Goal: Task Accomplishment & Management: Manage account settings

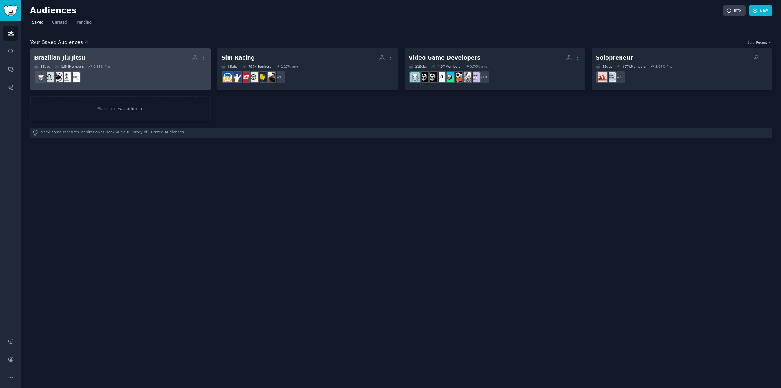
click at [89, 56] on h2 "Brazilian Jiu Jitsu More" at bounding box center [120, 57] width 172 height 11
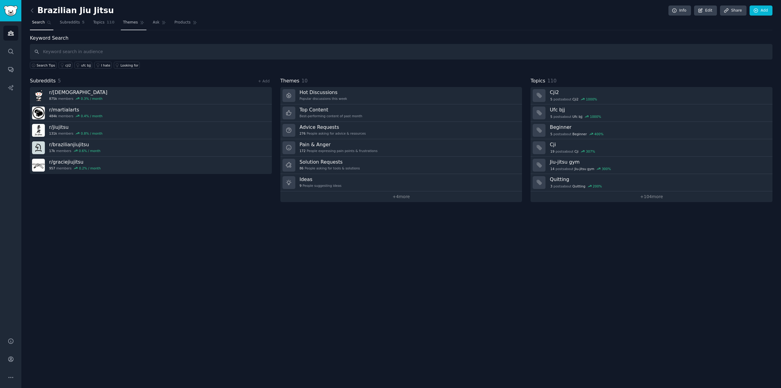
click at [127, 22] on span "Themes" at bounding box center [130, 22] width 15 height 5
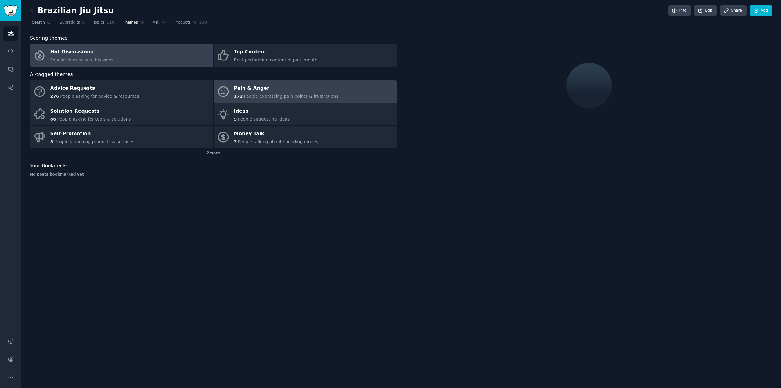
click at [262, 95] on span "People expressing pain points & frustrations" at bounding box center [291, 96] width 95 height 5
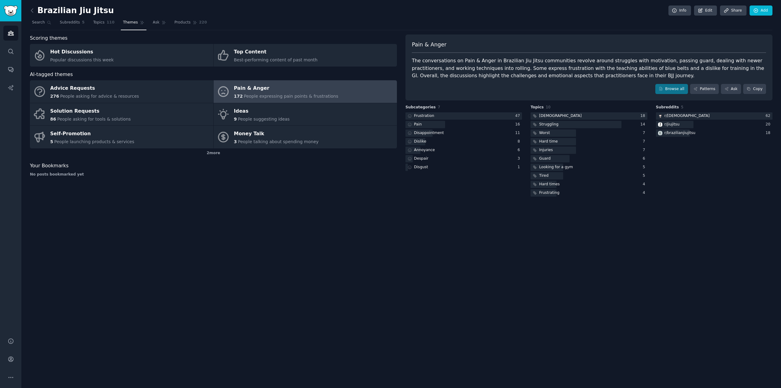
drag, startPoint x: 340, startPoint y: 23, endPoint x: 331, endPoint y: 23, distance: 9.2
drag, startPoint x: 331, startPoint y: 23, endPoint x: 334, endPoint y: 22, distance: 3.4
drag, startPoint x: 337, startPoint y: 22, endPoint x: 320, endPoint y: 28, distance: 18.7
click at [333, 23] on nav "Search Subreddits 5 Topics 110 Themes Ask Products 220" at bounding box center [401, 24] width 743 height 13
click at [96, 23] on span "Topics" at bounding box center [98, 22] width 11 height 5
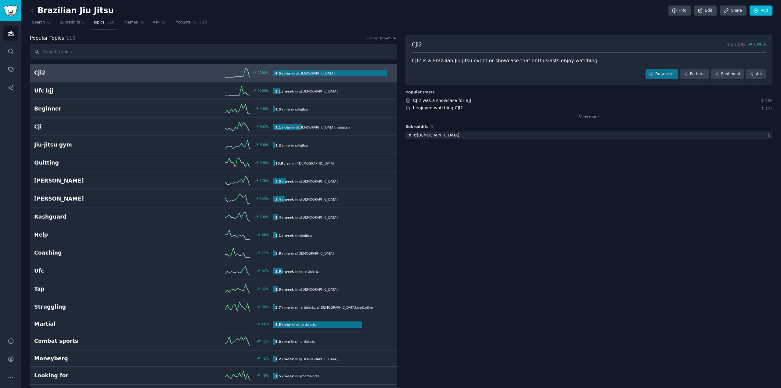
click at [21, 12] on div "Conversations Audiences Search Conversations AI Reports Help Account More Brazi…" at bounding box center [390, 194] width 781 height 388
click at [17, 12] on img "Sidebar" at bounding box center [11, 10] width 14 height 11
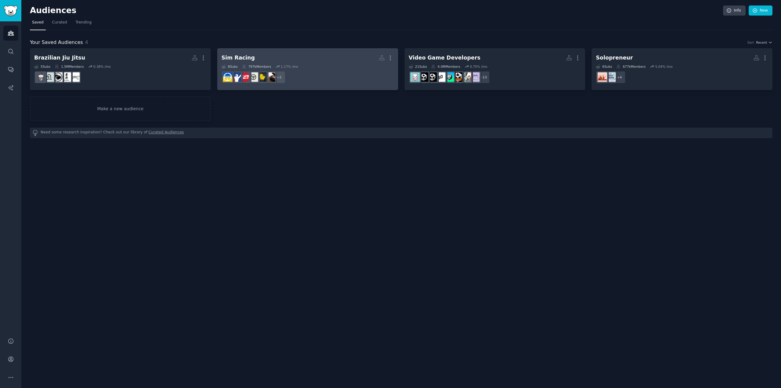
click at [315, 64] on div "8 Sub s 797k Members 1.17 % /mo" at bounding box center [308, 66] width 172 height 4
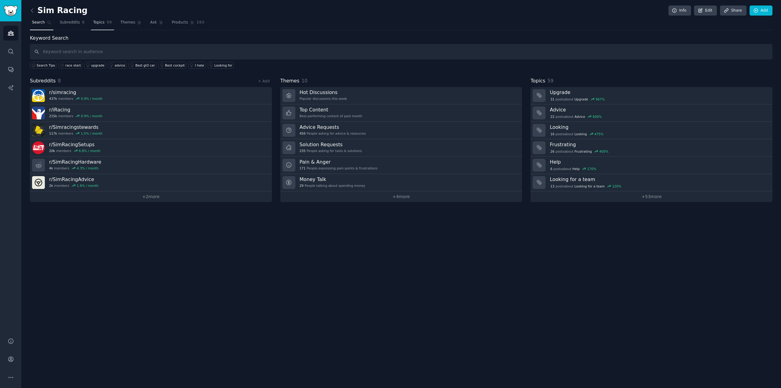
click at [99, 21] on span "Topics" at bounding box center [98, 22] width 11 height 5
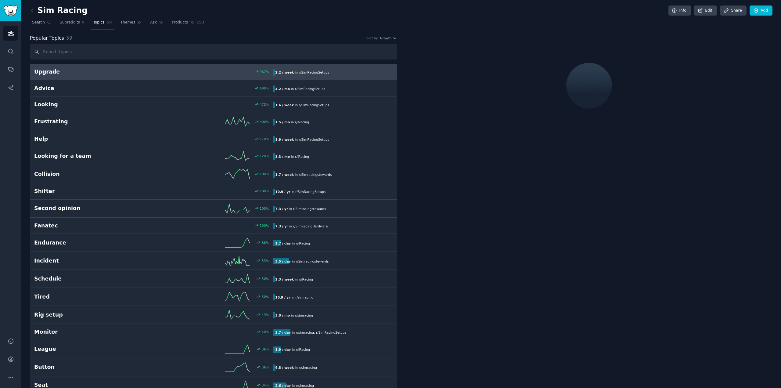
click at [69, 17] on div "Sim Racing Info Edit Share Add" at bounding box center [401, 11] width 743 height 13
click at [148, 21] on link "Ask" at bounding box center [156, 24] width 17 height 13
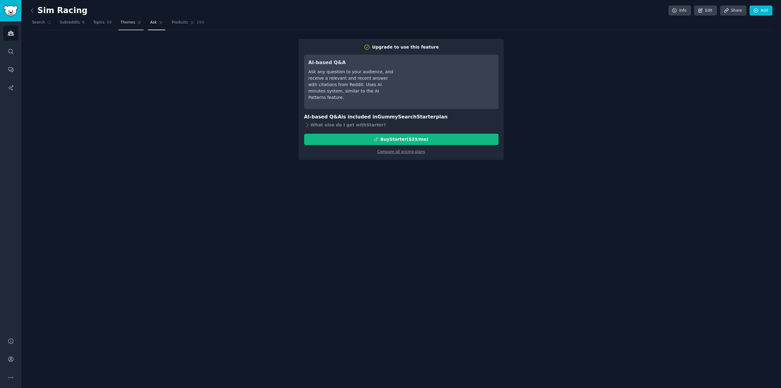
click at [121, 21] on span "Themes" at bounding box center [128, 22] width 15 height 5
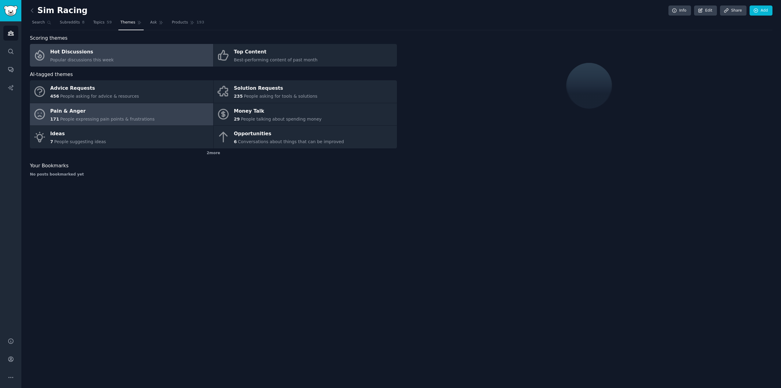
click at [100, 112] on div "Pain & Anger" at bounding box center [102, 111] width 104 height 10
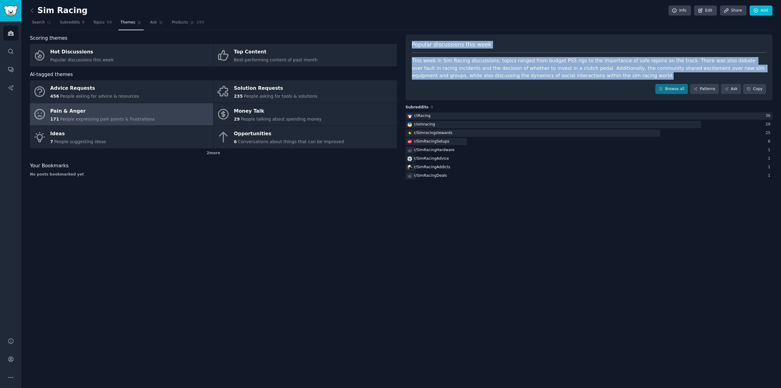
drag, startPoint x: 574, startPoint y: 81, endPoint x: 404, endPoint y: 39, distance: 175.4
click at [404, 39] on div "Scoring themes Hot Discussions Popular discussions this week Top Content Best-p…" at bounding box center [401, 107] width 743 height 147
click at [481, 64] on div "This week in Sim Racing discussions, topics ranged from budget PS5 rigs to the …" at bounding box center [589, 68] width 354 height 23
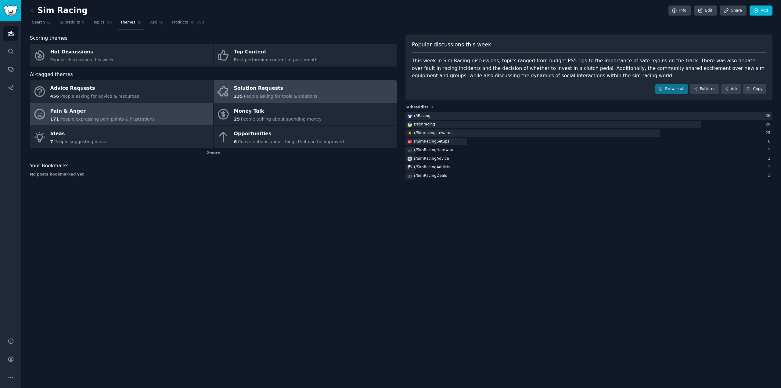
click at [270, 96] on span "People asking for tools & solutions" at bounding box center [281, 96] width 74 height 5
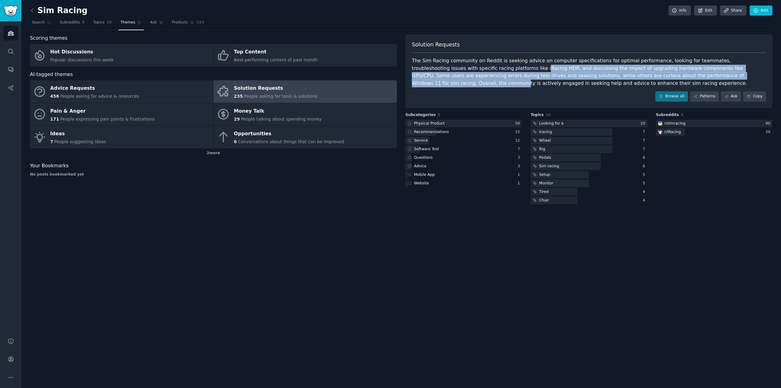
drag, startPoint x: 497, startPoint y: 69, endPoint x: 688, endPoint y: 78, distance: 190.3
click at [687, 78] on div "The Sim Racing community on Reddit is seeking advice on computer specifications…" at bounding box center [589, 72] width 354 height 30
click at [688, 78] on div "The Sim Racing community on Reddit is seeking advice on computer specifications…" at bounding box center [589, 72] width 354 height 30
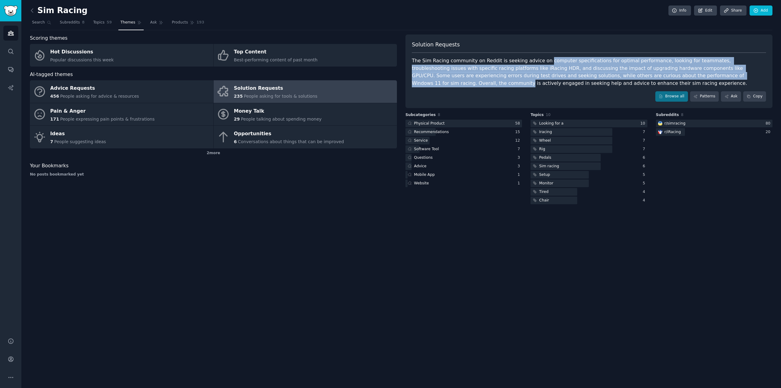
drag, startPoint x: 658, startPoint y: 74, endPoint x: 540, endPoint y: 54, distance: 119.8
click at [542, 54] on div "Solution Requests The Sim Racing community on Reddit is seeking advice on compu…" at bounding box center [589, 71] width 367 height 74
click at [539, 54] on div "Solution Requests The Sim Racing community on Reddit is seeking advice on compu…" at bounding box center [589, 71] width 367 height 74
drag, startPoint x: 539, startPoint y: 54, endPoint x: 642, endPoint y: 74, distance: 104.6
click at [639, 74] on div "Solution Requests The Sim Racing community on Reddit is seeking advice on compu…" at bounding box center [589, 71] width 367 height 74
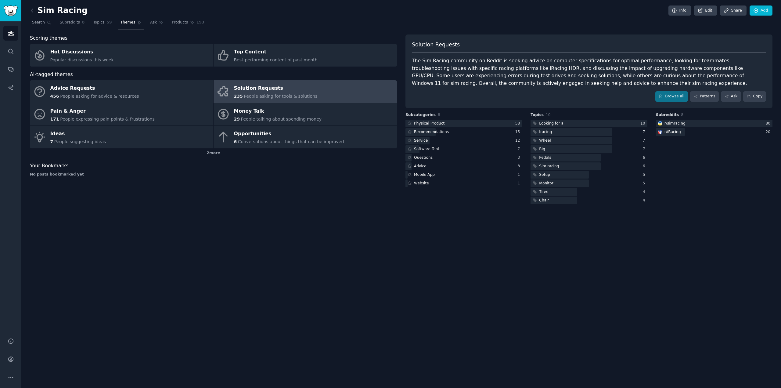
click at [645, 75] on div "The Sim Racing community on Reddit is seeking advice on computer specifications…" at bounding box center [589, 72] width 354 height 30
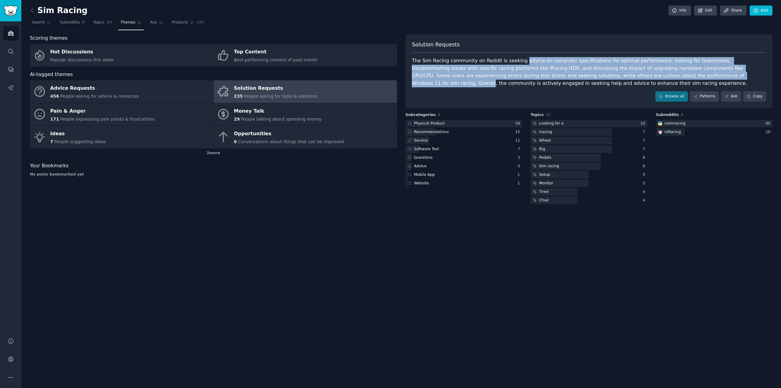
drag, startPoint x: 645, startPoint y: 75, endPoint x: 511, endPoint y: 55, distance: 135.8
click at [511, 55] on div "Solution Requests The Sim Racing community on Reddit is seeking advice on compu…" at bounding box center [589, 71] width 367 height 74
click at [510, 54] on div "Solution Requests The Sim Racing community on Reddit is seeking advice on compu…" at bounding box center [589, 71] width 367 height 74
drag, startPoint x: 510, startPoint y: 54, endPoint x: 623, endPoint y: 75, distance: 114.6
click at [622, 75] on div "Solution Requests The Sim Racing community on Reddit is seeking advice on compu…" at bounding box center [589, 71] width 367 height 74
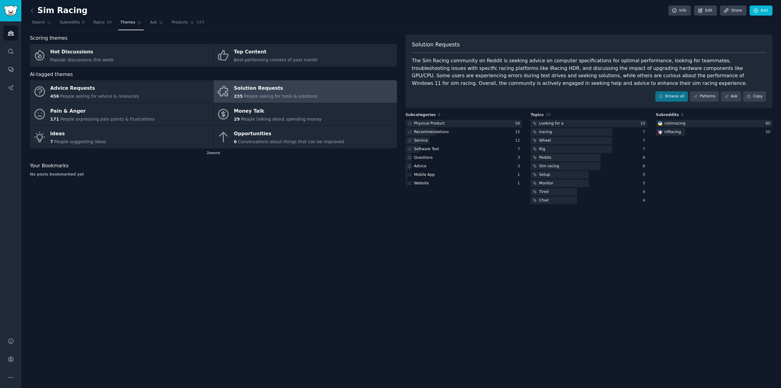
click at [633, 77] on div "The Sim Racing community on Reddit is seeking advice on computer specifications…" at bounding box center [589, 72] width 354 height 30
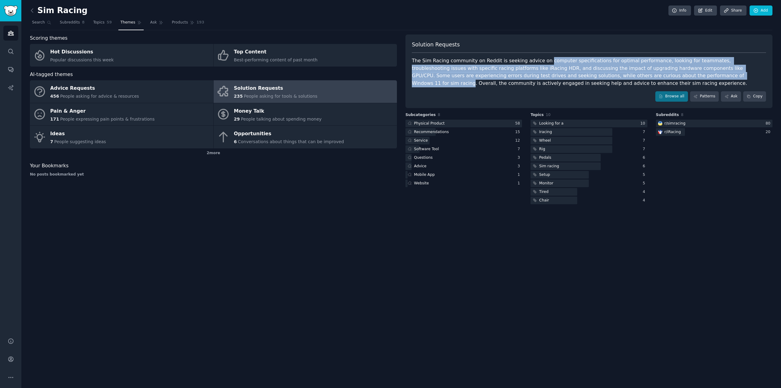
drag, startPoint x: 633, startPoint y: 77, endPoint x: 529, endPoint y: 57, distance: 105.9
click at [531, 58] on div "The Sim Racing community on Reddit is seeking advice on computer specifications…" at bounding box center [589, 72] width 354 height 30
click at [529, 57] on div "The Sim Racing community on Reddit is seeking advice on computer specifications…" at bounding box center [589, 72] width 354 height 30
drag, startPoint x: 529, startPoint y: 57, endPoint x: 635, endPoint y: 78, distance: 107.3
click at [620, 75] on div "The Sim Racing community on Reddit is seeking advice on computer specifications…" at bounding box center [589, 72] width 354 height 30
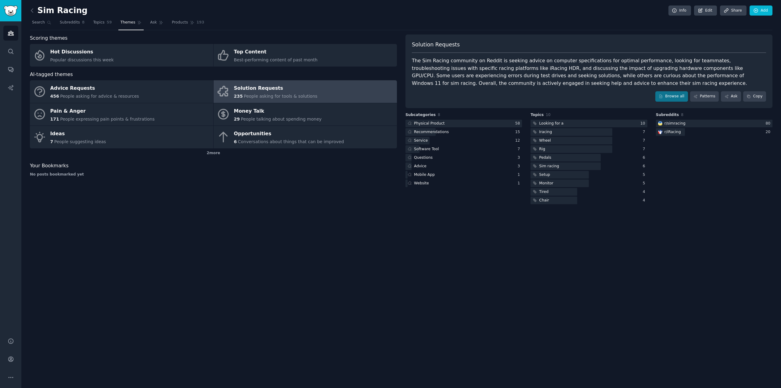
click at [635, 78] on div "The Sim Racing community on Reddit is seeking advice on computer specifications…" at bounding box center [589, 72] width 354 height 30
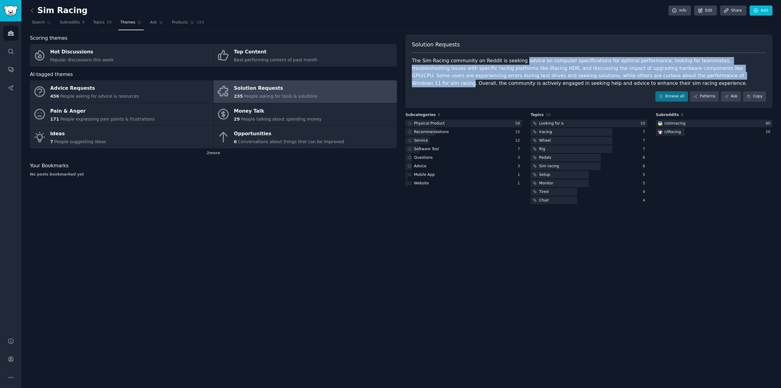
drag, startPoint x: 627, startPoint y: 77, endPoint x: 513, endPoint y: 54, distance: 116.1
click at [516, 54] on div "Solution Requests The Sim Racing community on Reddit is seeking advice on compu…" at bounding box center [589, 71] width 367 height 74
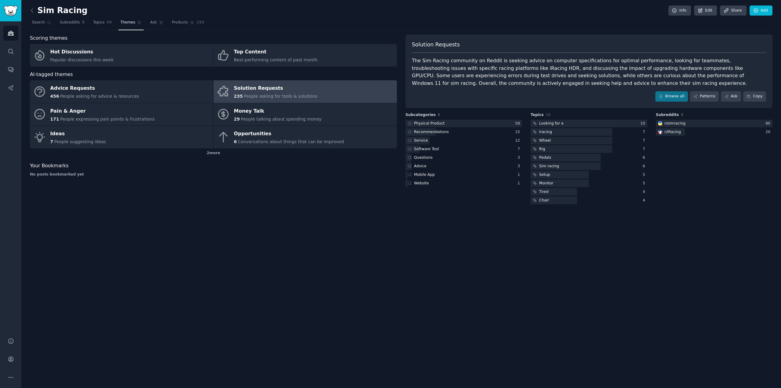
click at [513, 54] on div "Solution Requests The Sim Racing community on Reddit is seeking advice on compu…" at bounding box center [589, 71] width 367 height 74
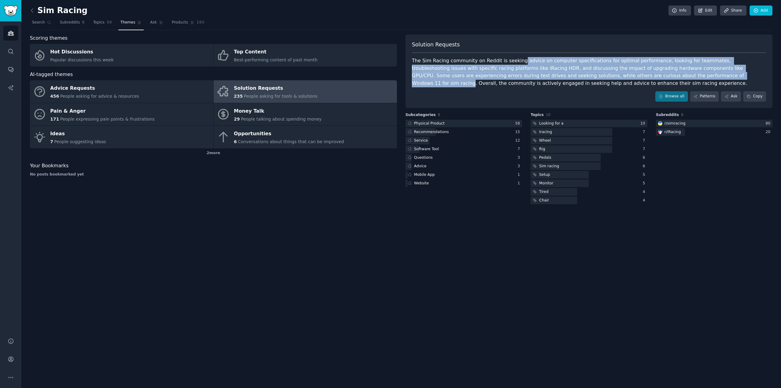
drag, startPoint x: 513, startPoint y: 54, endPoint x: 650, endPoint y: 78, distance: 139.6
click at [643, 76] on div "Solution Requests The Sim Racing community on Reddit is seeking advice on compu…" at bounding box center [589, 71] width 367 height 74
click at [650, 78] on div "The Sim Racing community on Reddit is seeking advice on computer specifications…" at bounding box center [589, 72] width 354 height 30
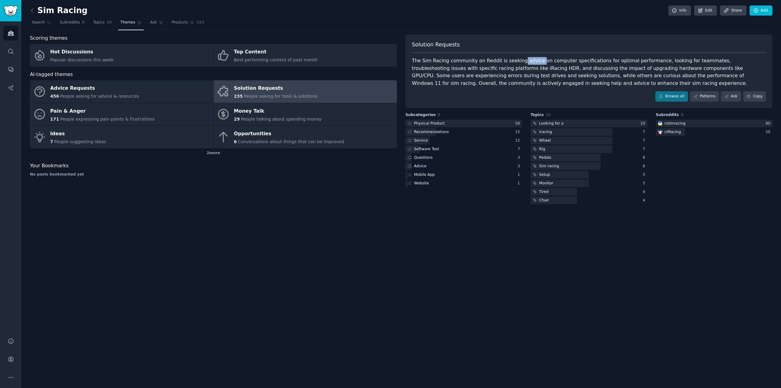
drag, startPoint x: 650, startPoint y: 78, endPoint x: 524, endPoint y: 53, distance: 128.5
click at [525, 53] on div "Solution Requests The Sim Racing community on Reddit is seeking advice on compu…" at bounding box center [589, 71] width 367 height 74
click at [524, 53] on div "Solution Requests The Sim Racing community on Reddit is seeking advice on compu…" at bounding box center [589, 71] width 367 height 74
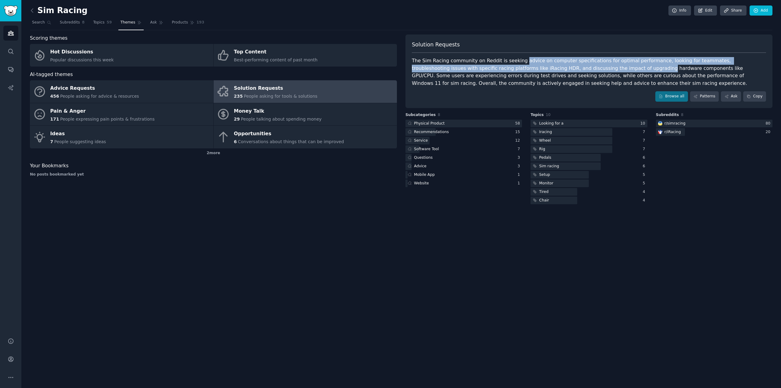
drag, startPoint x: 524, startPoint y: 53, endPoint x: 570, endPoint y: 67, distance: 48.2
click at [569, 67] on div "Solution Requests The Sim Racing community on Reddit is seeking advice on compu…" at bounding box center [589, 71] width 367 height 74
click at [584, 71] on div "The Sim Racing community on Reddit is seeking advice on computer specifications…" at bounding box center [589, 72] width 354 height 30
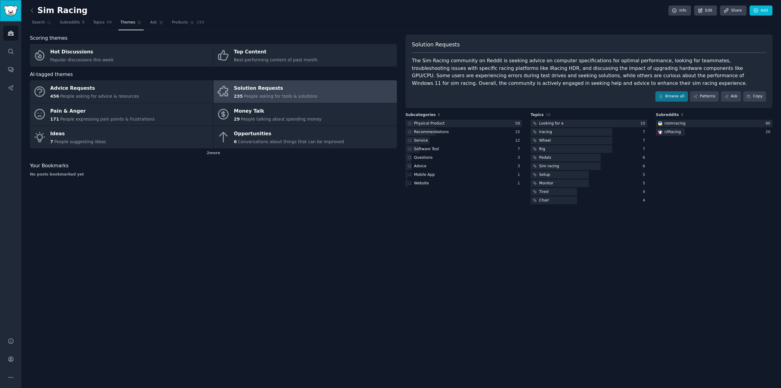
click at [7, 12] on img "Sidebar" at bounding box center [11, 10] width 14 height 11
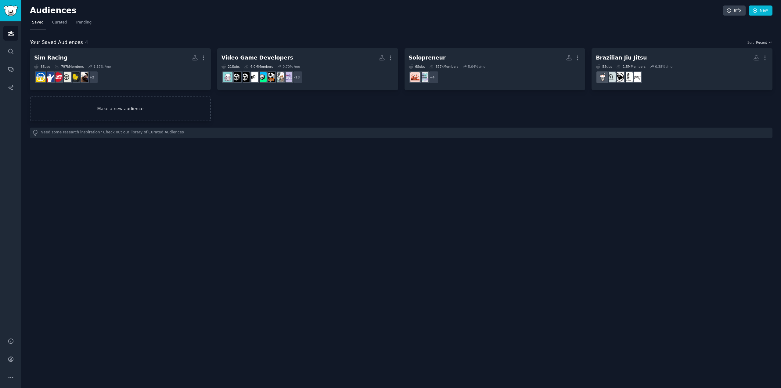
click at [120, 102] on link "Make a new audience" at bounding box center [120, 108] width 181 height 25
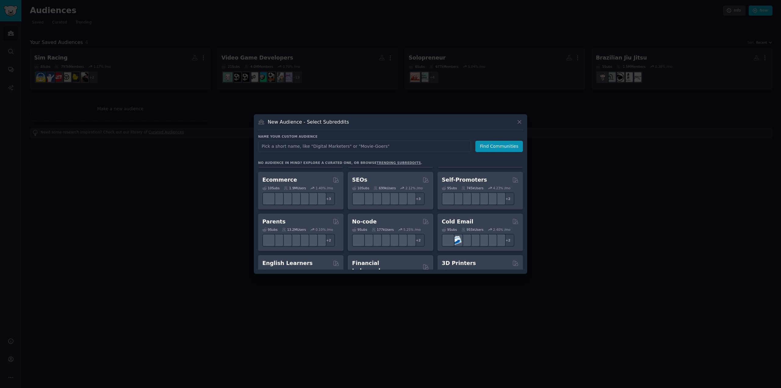
scroll to position [244, 0]
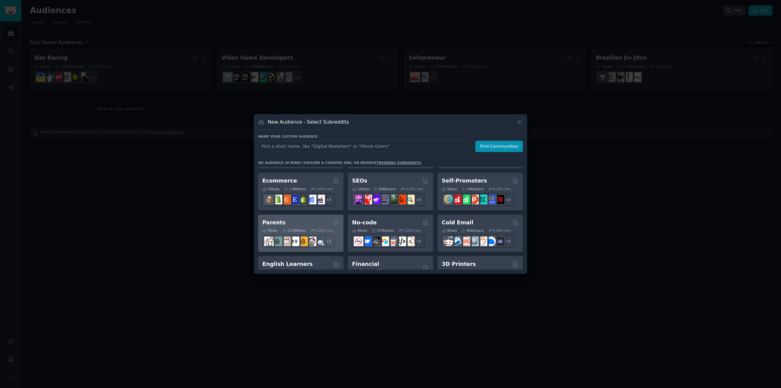
click at [288, 220] on div "Parents" at bounding box center [300, 223] width 77 height 8
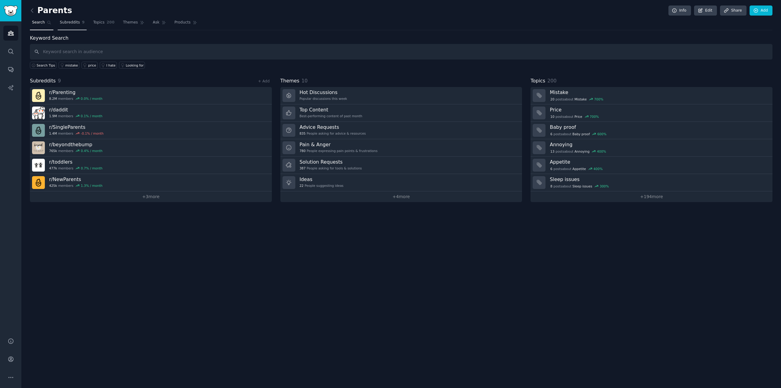
click at [73, 23] on span "Subreddits" at bounding box center [70, 22] width 20 height 5
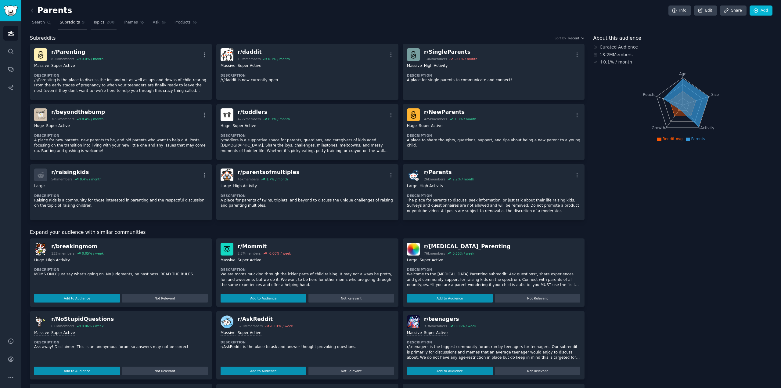
click at [107, 23] on span "200" at bounding box center [111, 22] width 8 height 5
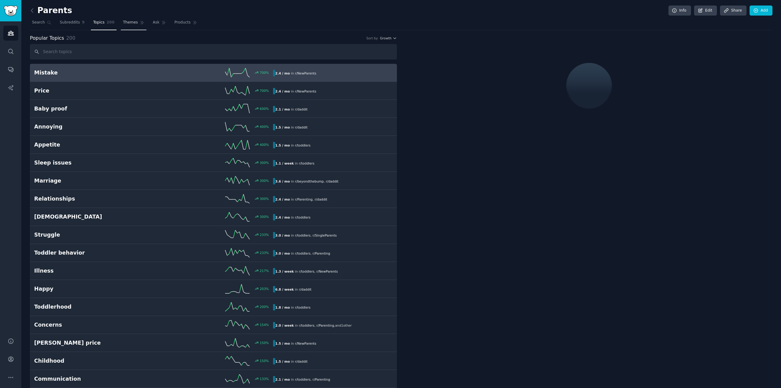
click at [126, 26] on link "Themes" at bounding box center [134, 24] width 26 height 13
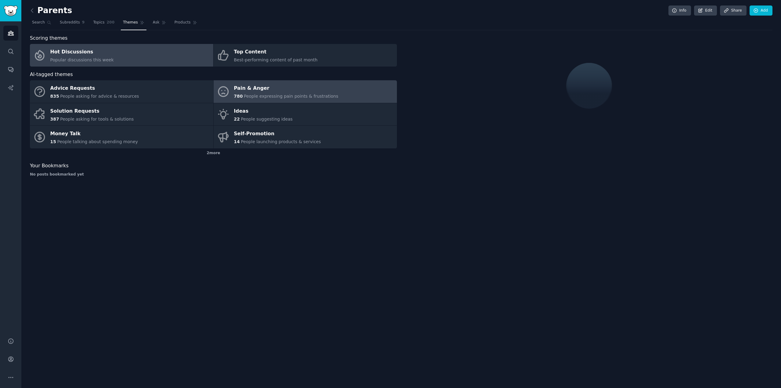
click at [264, 94] on span "People expressing pain points & frustrations" at bounding box center [291, 96] width 95 height 5
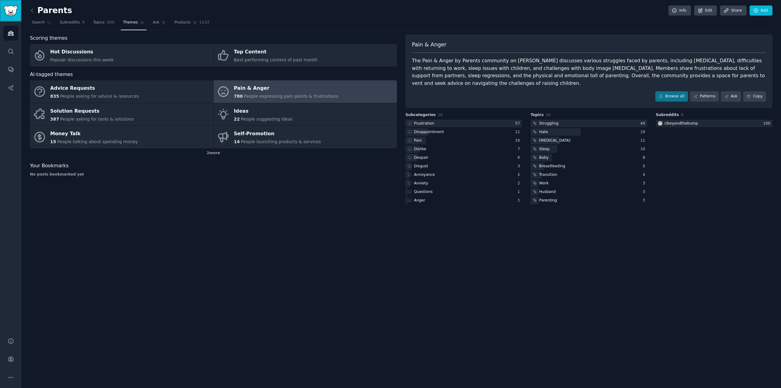
click at [9, 10] on img "Sidebar" at bounding box center [11, 10] width 14 height 11
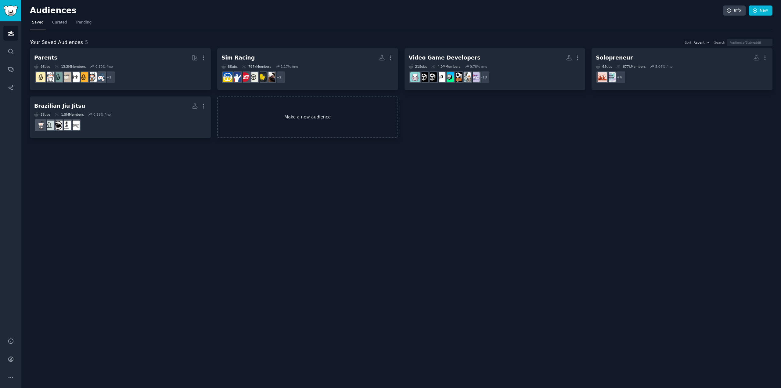
click at [274, 122] on link "Make a new audience" at bounding box center [307, 117] width 181 height 42
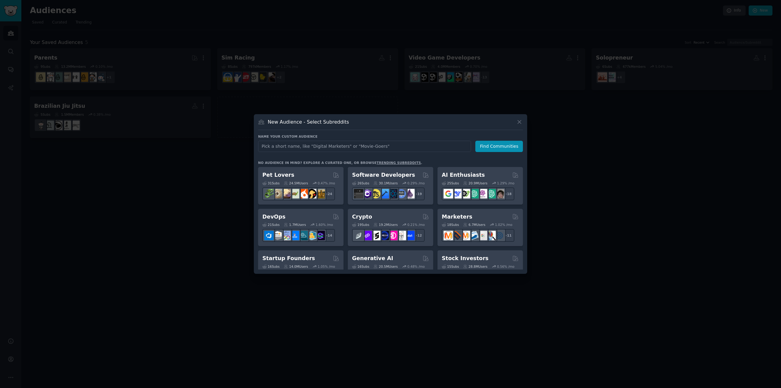
click at [294, 149] on input "text" at bounding box center [364, 146] width 213 height 11
type input "/"
type input "Montessori"
click at [508, 144] on button "Find Communities" at bounding box center [499, 146] width 48 height 11
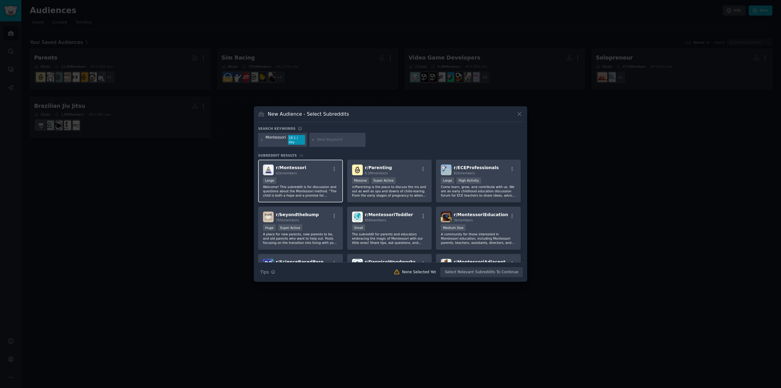
click at [309, 179] on div "Large" at bounding box center [300, 181] width 75 height 8
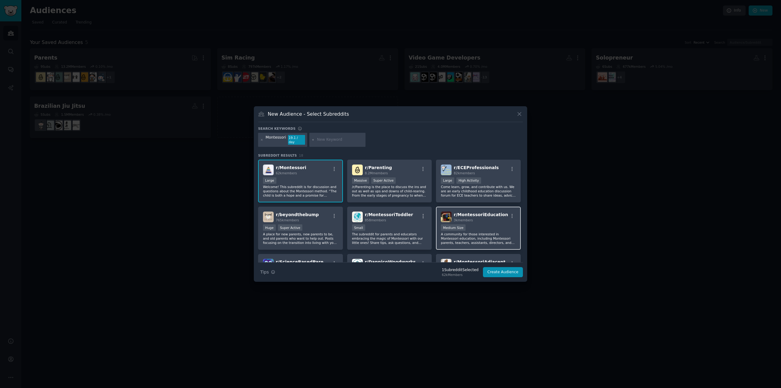
click at [493, 220] on div "r/ MontessoriEducation 3k members Medium Size A community for those interested …" at bounding box center [478, 228] width 85 height 43
click at [379, 225] on div "Small" at bounding box center [389, 228] width 75 height 8
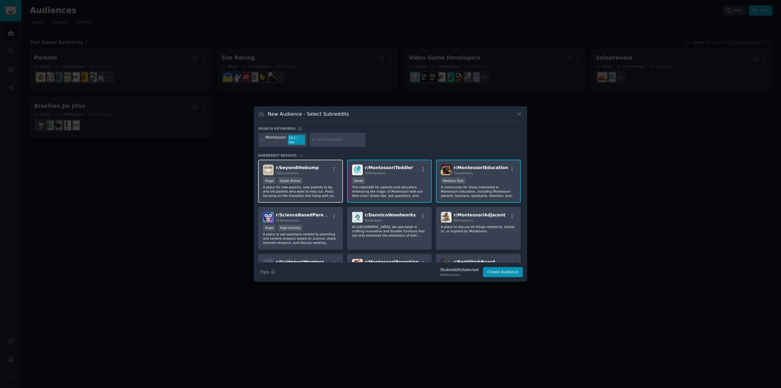
scroll to position [61, 0]
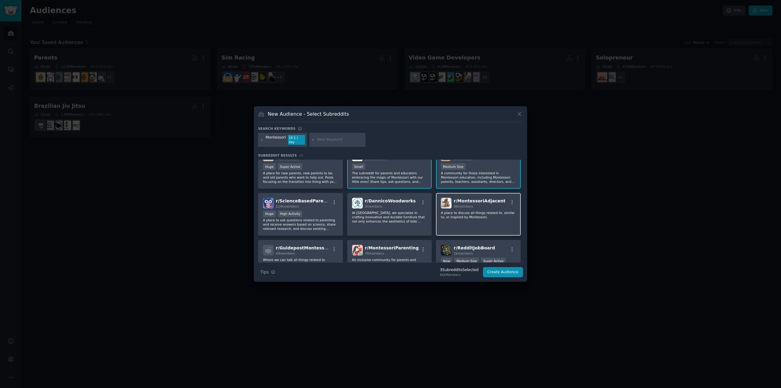
click at [472, 219] on div "r/ MontessoriAdjacent 88 members A place to discuss all things related to, simi…" at bounding box center [478, 214] width 85 height 43
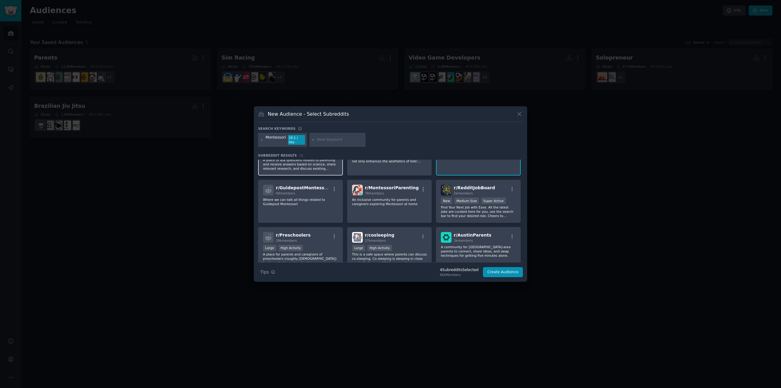
scroll to position [122, 0]
click at [385, 203] on div "r/ MontessoriParenting 78 members An inclusive community for parents and caregi…" at bounding box center [389, 200] width 85 height 43
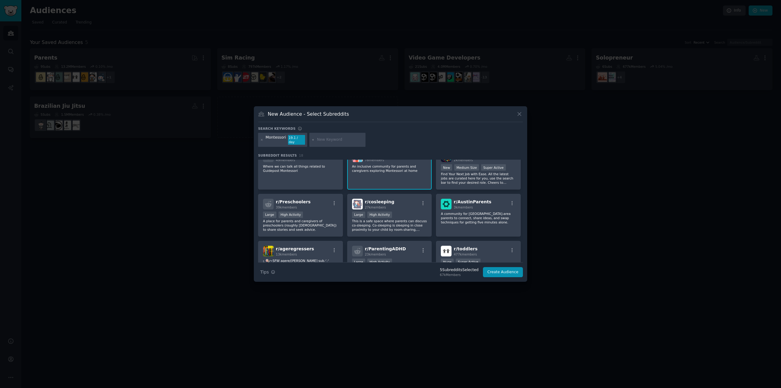
scroll to position [183, 0]
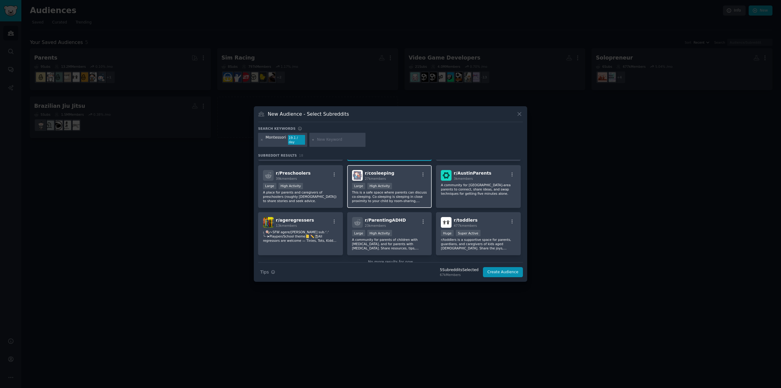
drag, startPoint x: 362, startPoint y: 197, endPoint x: 353, endPoint y: 197, distance: 9.5
drag, startPoint x: 353, startPoint y: 197, endPoint x: 345, endPoint y: 198, distance: 7.4
drag, startPoint x: 343, startPoint y: 199, endPoint x: 370, endPoint y: 194, distance: 27.2
click at [370, 194] on p "This is a safe space where parents can discuss co-sleeping. Co-sleeping is slee…" at bounding box center [389, 196] width 75 height 13
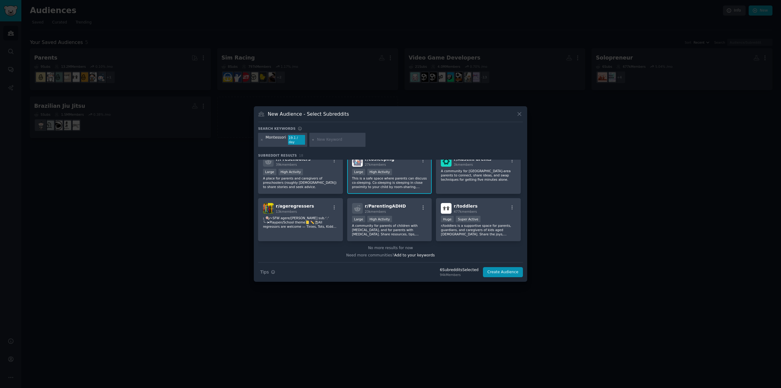
scroll to position [197, 0]
click at [501, 270] on button "Create Audience" at bounding box center [503, 272] width 40 height 10
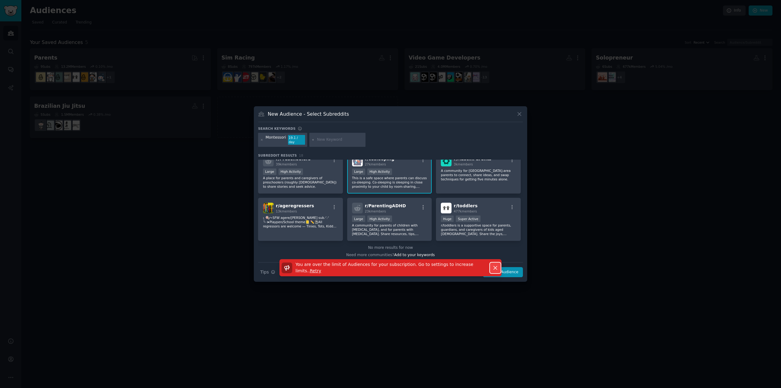
click at [495, 266] on icon "button" at bounding box center [495, 268] width 6 height 6
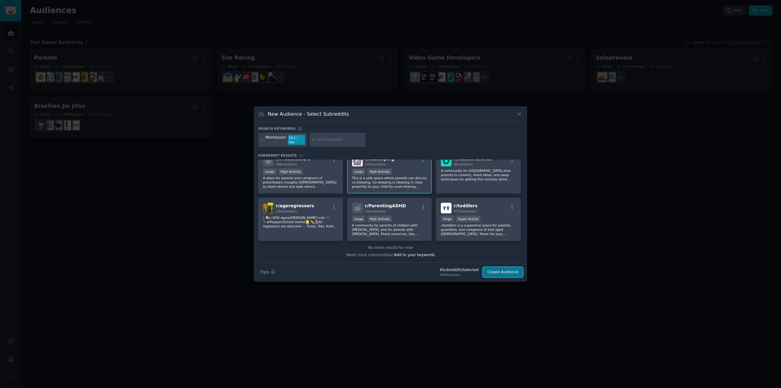
click at [509, 268] on button "Create Audience" at bounding box center [503, 272] width 40 height 10
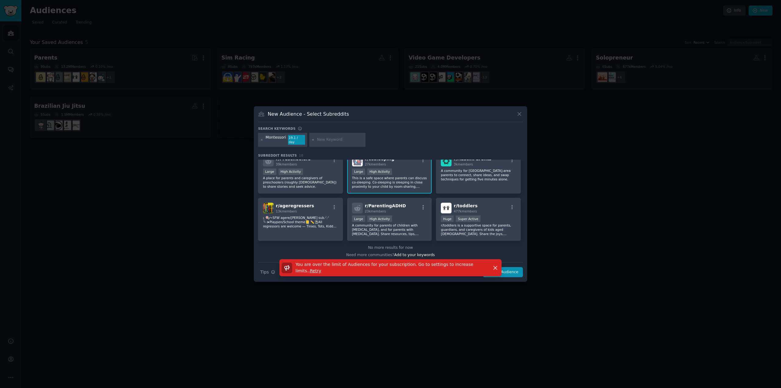
click at [496, 251] on div "Need more communities? Add to your keywords" at bounding box center [390, 254] width 265 height 8
click at [496, 266] on icon "button" at bounding box center [495, 267] width 3 height 3
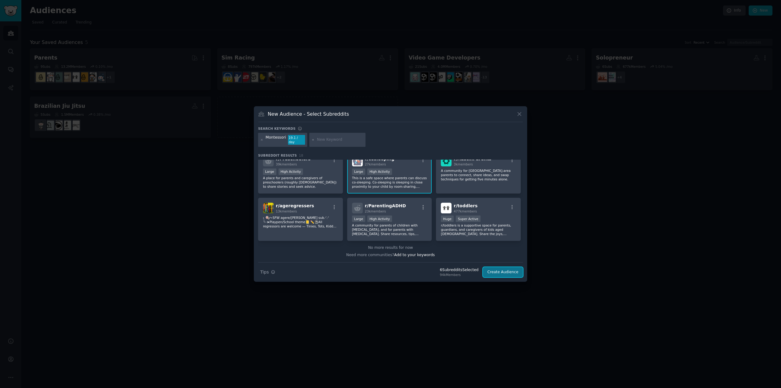
click at [502, 269] on button "Create Audience" at bounding box center [503, 272] width 40 height 10
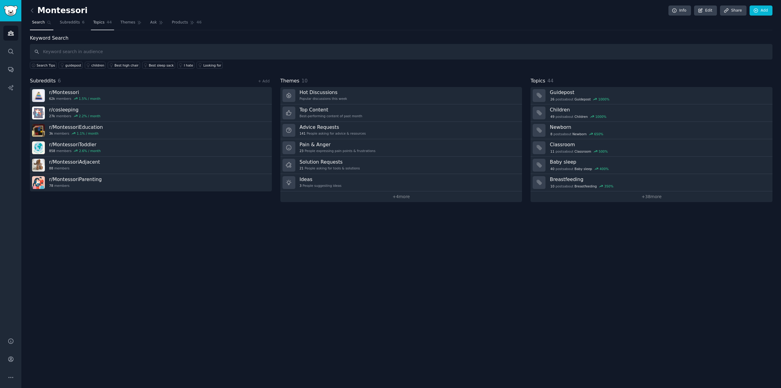
click at [107, 20] on span "44" at bounding box center [109, 22] width 5 height 5
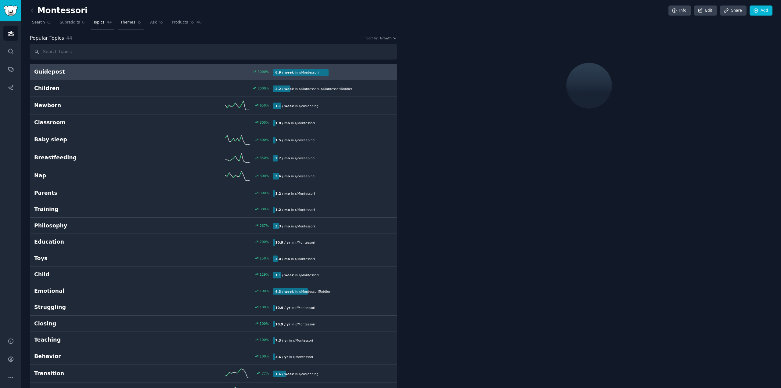
click at [121, 21] on span "Themes" at bounding box center [128, 22] width 15 height 5
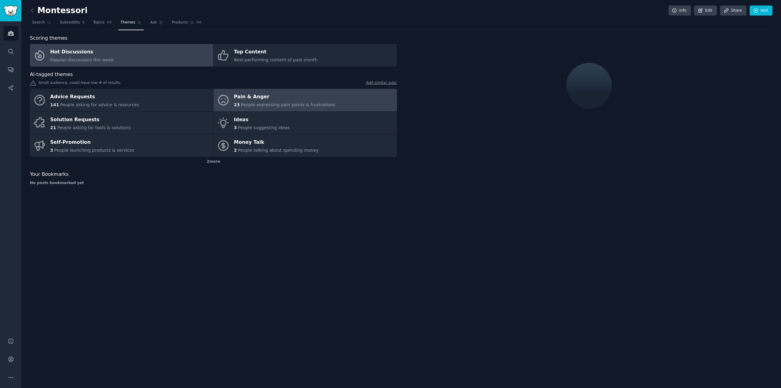
click at [251, 102] on span "People expressing pain points & frustrations" at bounding box center [288, 104] width 95 height 5
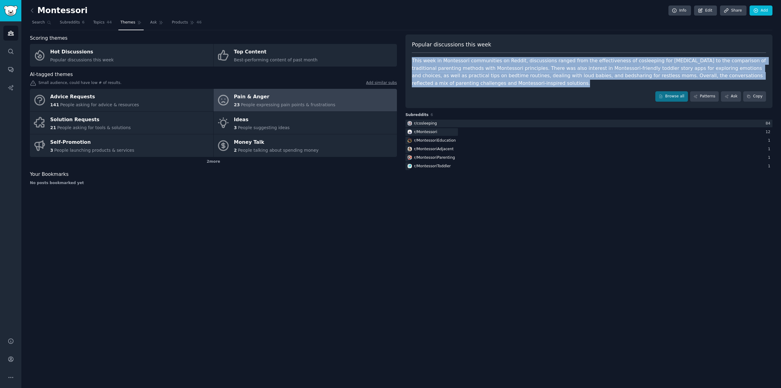
drag, startPoint x: 405, startPoint y: 60, endPoint x: 480, endPoint y: 89, distance: 80.4
click at [480, 89] on div "Scoring themes Hot Discussions Popular discussions this week Top Content Best-p…" at bounding box center [401, 112] width 743 height 156
click at [480, 89] on div "Popular discussions this week This week in Montessori communities on Reddit, di…" at bounding box center [589, 71] width 367 height 74
drag, startPoint x: 495, startPoint y: 88, endPoint x: 418, endPoint y: 57, distance: 83.7
click at [418, 57] on div "Popular discussions this week This week in Montessori communities on Reddit, di…" at bounding box center [589, 71] width 367 height 74
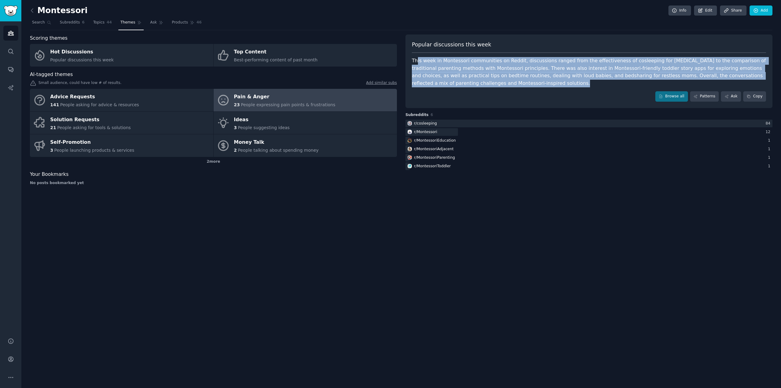
click at [418, 57] on div "Popular discussions this week This week in Montessori communities on Reddit, di…" at bounding box center [589, 71] width 367 height 74
drag, startPoint x: 412, startPoint y: 57, endPoint x: 496, endPoint y: 85, distance: 89.2
click at [493, 84] on div "Popular discussions this week This week in Montessori communities on Reddit, di…" at bounding box center [589, 71] width 367 height 74
click at [496, 85] on div "This week in Montessori communities on Reddit, discussions ranged from the effe…" at bounding box center [589, 72] width 354 height 30
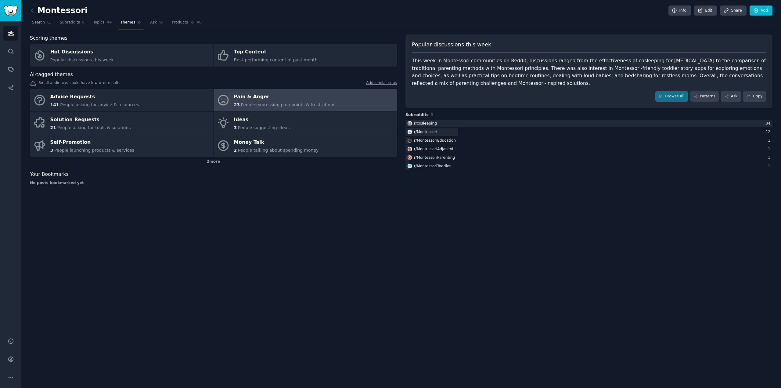
drag, startPoint x: 548, startPoint y: 56, endPoint x: 544, endPoint y: 55, distance: 4.3
drag, startPoint x: 544, startPoint y: 55, endPoint x: 538, endPoint y: 54, distance: 5.5
drag, startPoint x: 538, startPoint y: 54, endPoint x: 532, endPoint y: 54, distance: 5.8
drag, startPoint x: 532, startPoint y: 54, endPoint x: 525, endPoint y: 54, distance: 7.0
drag, startPoint x: 525, startPoint y: 54, endPoint x: 512, endPoint y: 53, distance: 13.7
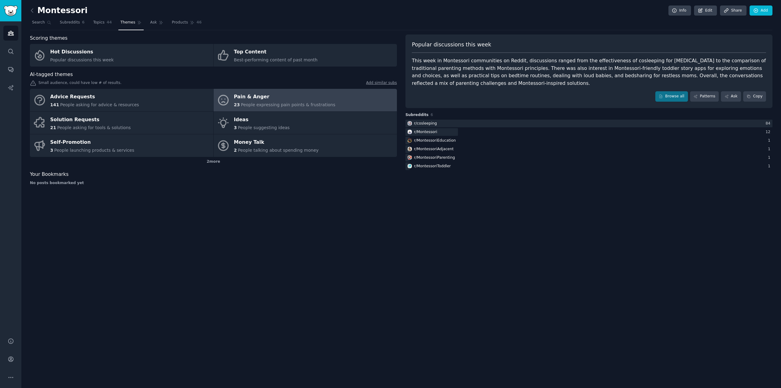
drag, startPoint x: 509, startPoint y: 53, endPoint x: 488, endPoint y: 55, distance: 20.8
click at [496, 55] on div "Popular discussions this week This week in Montessori communities on Reddit, di…" at bounding box center [589, 71] width 367 height 74
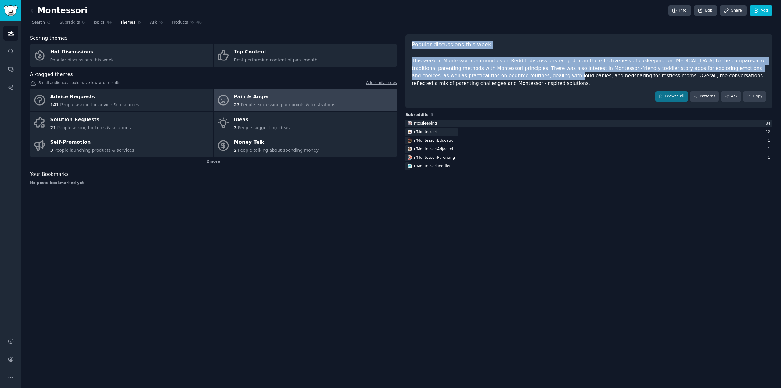
drag, startPoint x: 412, startPoint y: 44, endPoint x: 498, endPoint y: 83, distance: 94.6
click at [497, 81] on div "Popular discussions this week This week in Montessori communities on Reddit, di…" at bounding box center [589, 71] width 367 height 74
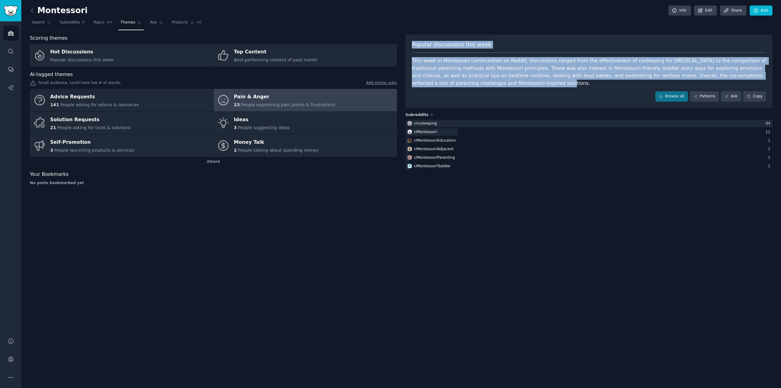
click at [497, 85] on div "This week in Montessori communities on Reddit, discussions ranged from the effe…" at bounding box center [589, 72] width 354 height 30
drag, startPoint x: 462, startPoint y: 75, endPoint x: 415, endPoint y: 42, distance: 57.7
click at [417, 44] on div "Popular discussions this week This week in Montessori communities on Reddit, di…" at bounding box center [589, 71] width 367 height 74
click at [415, 42] on span "Popular discussions this week" at bounding box center [451, 45] width 79 height 8
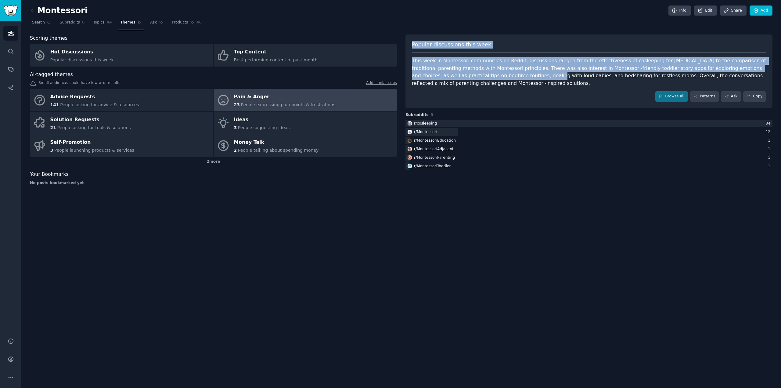
drag, startPoint x: 415, startPoint y: 42, endPoint x: 477, endPoint y: 83, distance: 74.1
click at [475, 81] on div "Popular discussions this week This week in Montessori communities on Reddit, di…" at bounding box center [589, 71] width 367 height 74
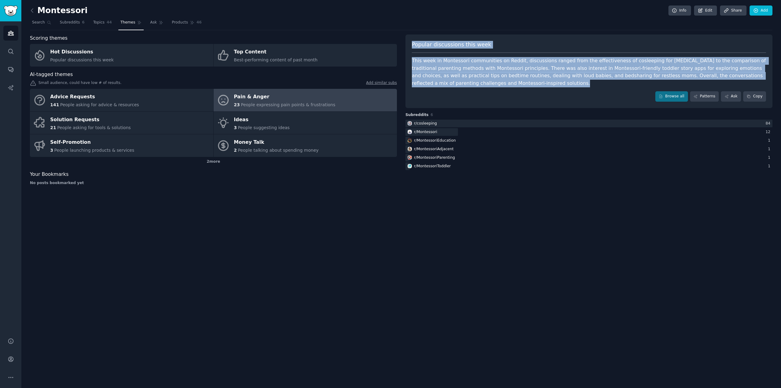
click at [477, 83] on div "This week in Montessori communities on Reddit, discussions ranged from the effe…" at bounding box center [589, 72] width 354 height 30
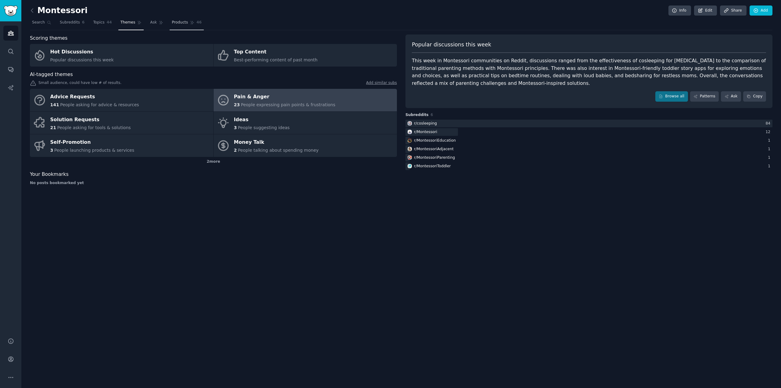
click at [170, 26] on link "Products 46" at bounding box center [187, 24] width 34 height 13
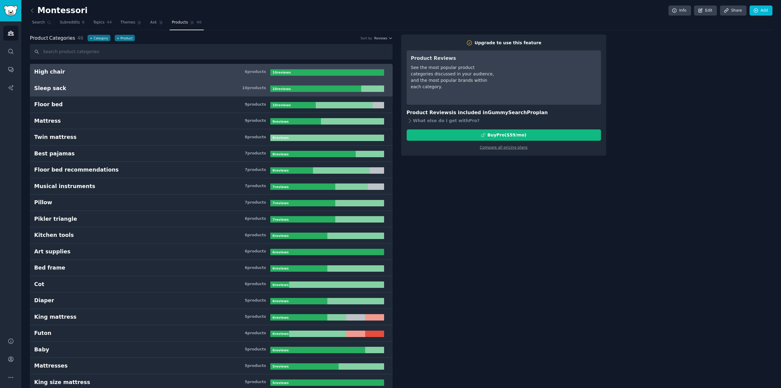
click at [145, 90] on h3 "Sleep sack 10 product s" at bounding box center [152, 89] width 236 height 8
click at [167, 73] on h3 "High chair 6 product s" at bounding box center [152, 72] width 236 height 8
click at [167, 88] on h3 "Sleep sack 10 product s" at bounding box center [152, 89] width 236 height 8
click at [159, 77] on link "High chair 6 product s 10 review s" at bounding box center [211, 72] width 363 height 16
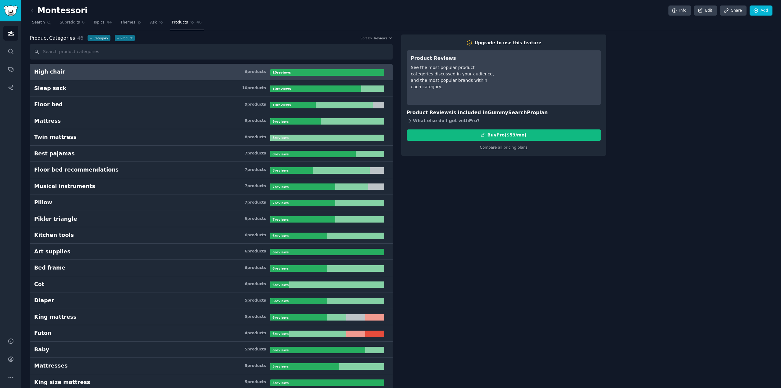
click at [410, 121] on icon at bounding box center [410, 121] width 6 height 6
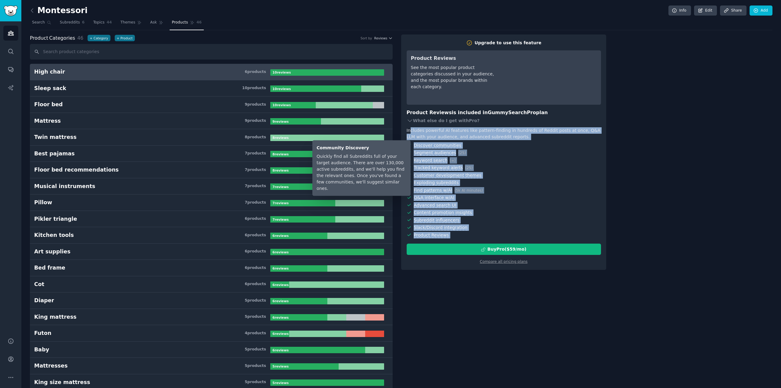
drag, startPoint x: 458, startPoint y: 239, endPoint x: 409, endPoint y: 125, distance: 123.6
click at [409, 126] on div "Upgrade to use this feature Product Reviews See the most popular product catego…" at bounding box center [504, 152] width 194 height 225
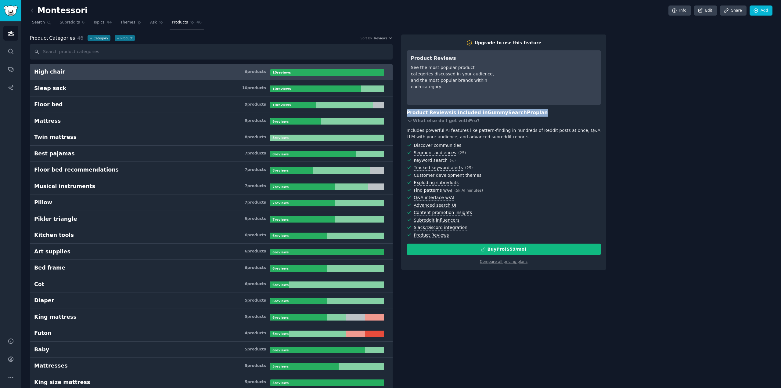
drag, startPoint x: 411, startPoint y: 118, endPoint x: 403, endPoint y: 110, distance: 11.0
click at [404, 110] on div "Upgrade to use this feature Product Reviews See the most popular product catego…" at bounding box center [503, 152] width 205 height 236
click at [401, 109] on div "Upgrade to use this feature Product Reviews See the most popular product catego…" at bounding box center [503, 152] width 205 height 236
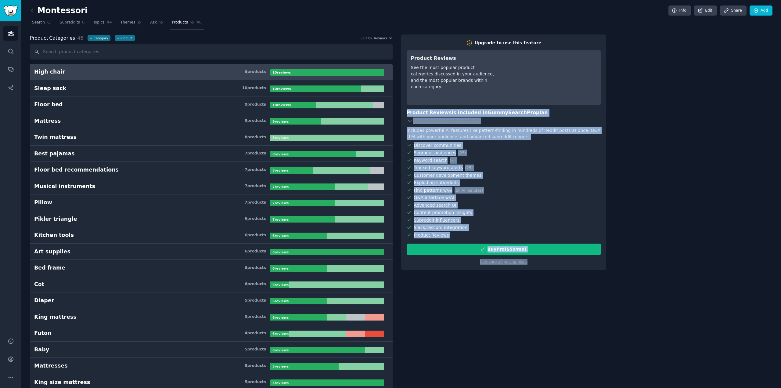
drag, startPoint x: 401, startPoint y: 109, endPoint x: 606, endPoint y: 298, distance: 278.4
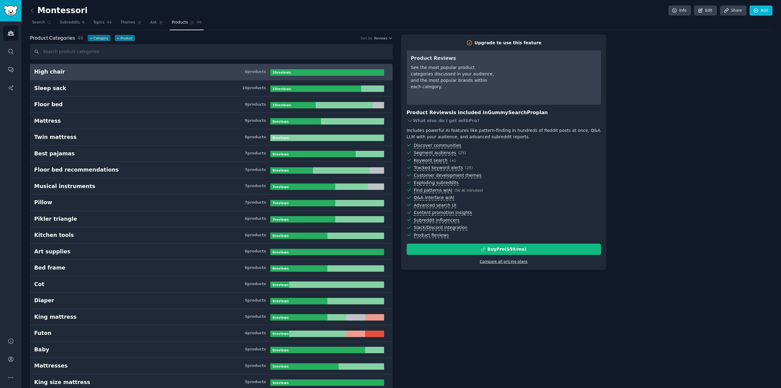
click at [514, 262] on link "Compare all pricing plans" at bounding box center [504, 261] width 48 height 4
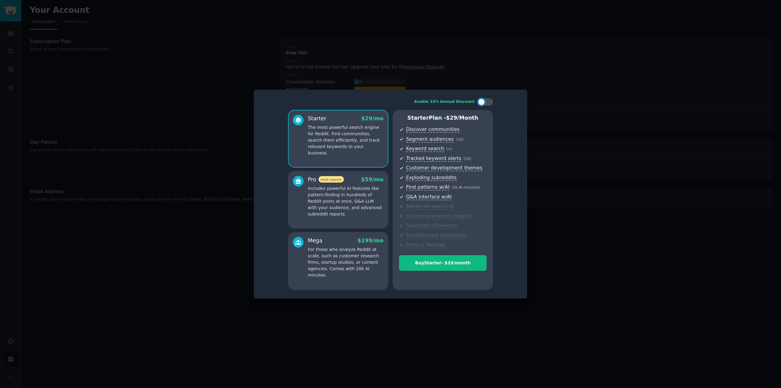
drag, startPoint x: 203, startPoint y: 190, endPoint x: 191, endPoint y: 158, distance: 34.3
click at [203, 190] on div at bounding box center [390, 194] width 781 height 388
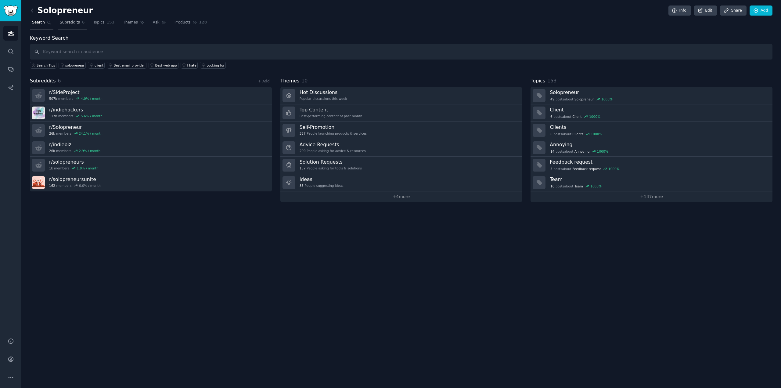
click at [64, 24] on span "Subreddits" at bounding box center [70, 22] width 20 height 5
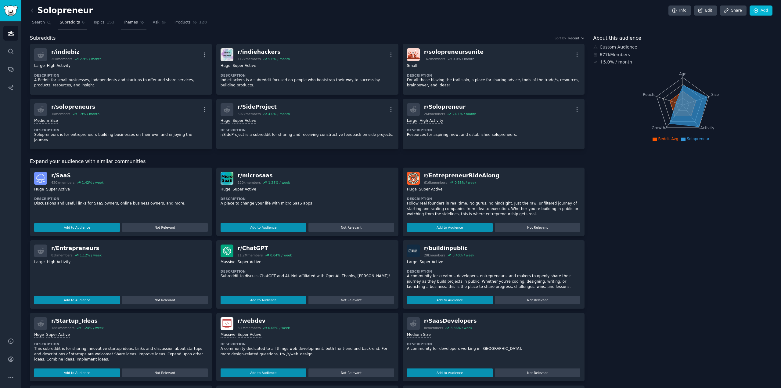
click at [123, 25] on span "Themes" at bounding box center [130, 22] width 15 height 5
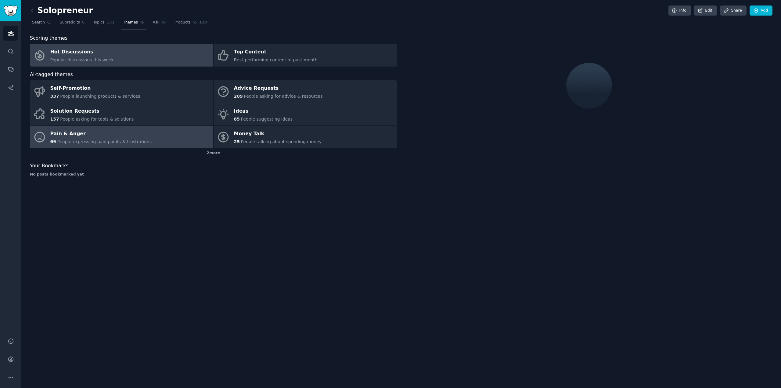
click at [147, 137] on link "Pain & Anger 69 People expressing pain points & frustrations" at bounding box center [121, 137] width 183 height 23
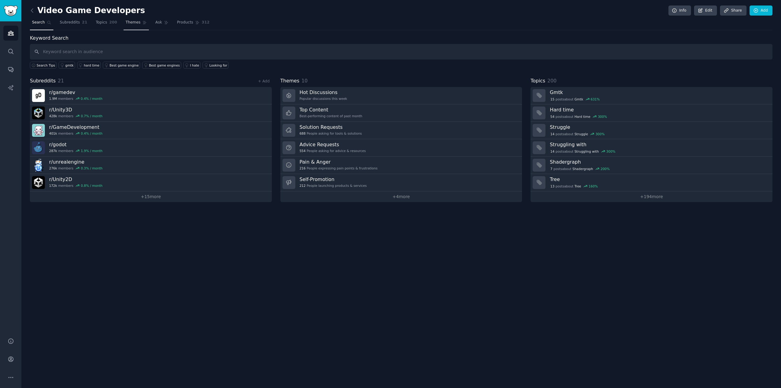
click at [130, 24] on span "Themes" at bounding box center [133, 22] width 15 height 5
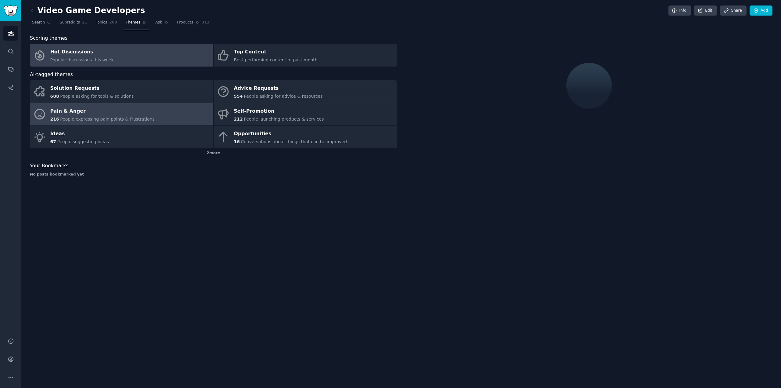
click at [125, 117] on span "People expressing pain points & frustrations" at bounding box center [107, 119] width 95 height 5
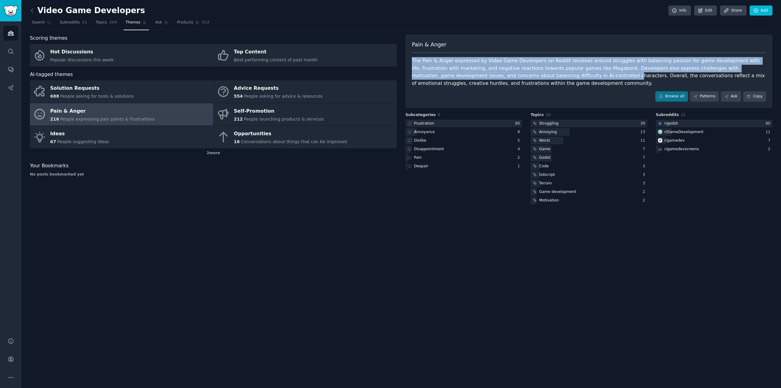
drag, startPoint x: 447, startPoint y: 60, endPoint x: 525, endPoint y: 82, distance: 81.0
click at [525, 80] on div "Pain & Anger The Pain & Anger expressed by Video Game Developers on Reddit revo…" at bounding box center [589, 71] width 367 height 74
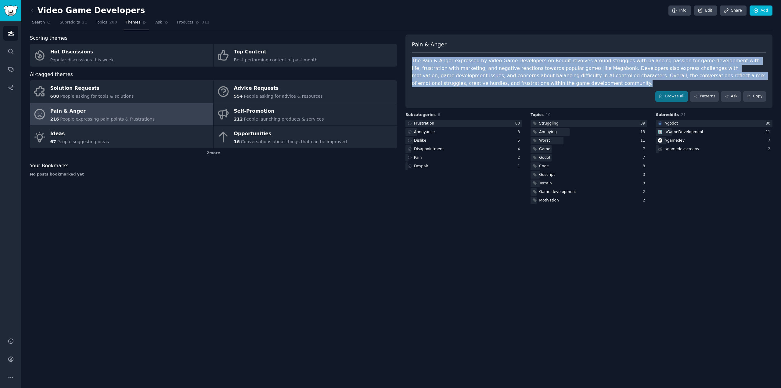
click at [523, 85] on div "The Pain & Anger expressed by Video Game Developers on Reddit revolves around s…" at bounding box center [589, 72] width 354 height 30
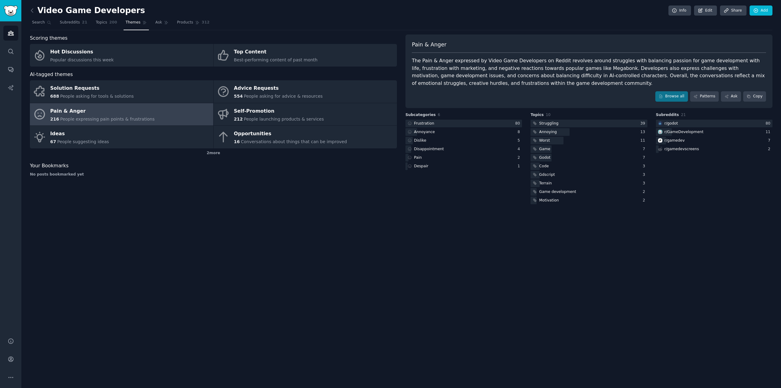
drag, startPoint x: 648, startPoint y: 46, endPoint x: 706, endPoint y: 37, distance: 59.3
drag, startPoint x: 706, startPoint y: 37, endPoint x: 569, endPoint y: 32, distance: 137.4
drag, startPoint x: 569, startPoint y: 32, endPoint x: 466, endPoint y: 30, distance: 102.6
drag, startPoint x: 466, startPoint y: 30, endPoint x: 406, endPoint y: 29, distance: 60.4
drag, startPoint x: 406, startPoint y: 29, endPoint x: 364, endPoint y: 27, distance: 41.6
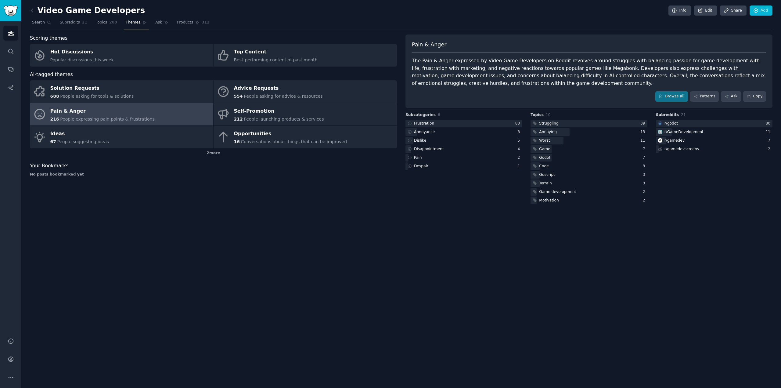
drag, startPoint x: 364, startPoint y: 27, endPoint x: 340, endPoint y: 24, distance: 24.8
drag, startPoint x: 340, startPoint y: 24, endPoint x: 330, endPoint y: 23, distance: 10.1
drag, startPoint x: 327, startPoint y: 23, endPoint x: 332, endPoint y: 22, distance: 5.0
drag, startPoint x: 332, startPoint y: 22, endPoint x: 344, endPoint y: 21, distance: 11.6
drag, startPoint x: 346, startPoint y: 21, endPoint x: 336, endPoint y: 22, distance: 10.4
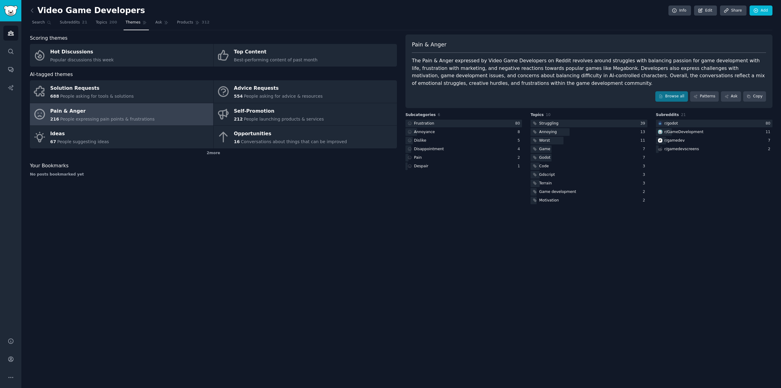
drag, startPoint x: 336, startPoint y: 22, endPoint x: 329, endPoint y: 22, distance: 7.0
drag, startPoint x: 329, startPoint y: 22, endPoint x: 349, endPoint y: 20, distance: 20.2
drag, startPoint x: 349, startPoint y: 20, endPoint x: 359, endPoint y: 20, distance: 9.5
drag, startPoint x: 360, startPoint y: 20, endPoint x: 352, endPoint y: 20, distance: 7.6
drag, startPoint x: 352, startPoint y: 20, endPoint x: 347, endPoint y: 20, distance: 5.5
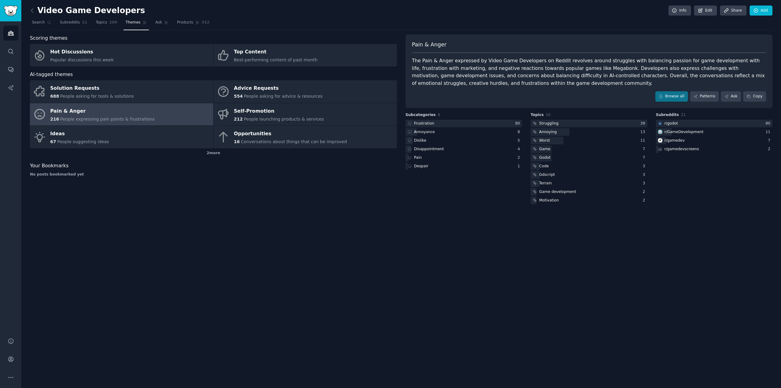
drag, startPoint x: 344, startPoint y: 20, endPoint x: 780, endPoint y: 56, distance: 437.3
drag, startPoint x: 780, startPoint y: 56, endPoint x: 776, endPoint y: 46, distance: 10.0
drag, startPoint x: 776, startPoint y: 46, endPoint x: 778, endPoint y: 42, distance: 5.2
drag, startPoint x: 778, startPoint y: 42, endPoint x: 779, endPoint y: 39, distance: 3.2
drag, startPoint x: 779, startPoint y: 39, endPoint x: 780, endPoint y: 34, distance: 4.3
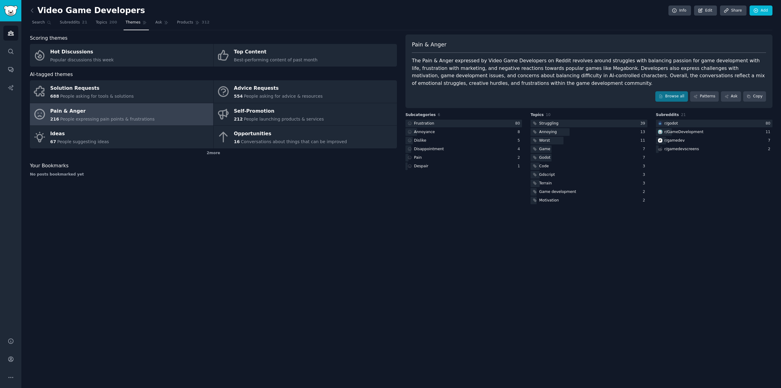
drag, startPoint x: 780, startPoint y: 29, endPoint x: 374, endPoint y: 29, distance: 406.5
drag, startPoint x: 374, startPoint y: 29, endPoint x: 367, endPoint y: 28, distance: 6.1
click at [361, 27] on nav "Search Subreddits 21 Topics 200 Themes Ask Products 312" at bounding box center [401, 24] width 743 height 13
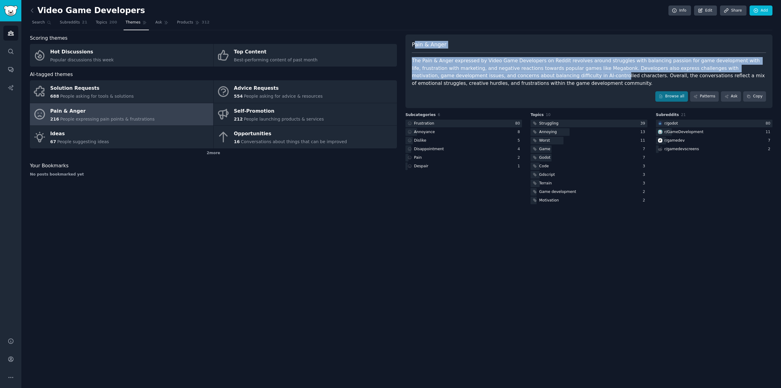
drag, startPoint x: 512, startPoint y: 79, endPoint x: 413, endPoint y: 42, distance: 105.8
click at [415, 43] on div "Pain & Anger The Pain & Anger expressed by Video Game Developers on Reddit revo…" at bounding box center [589, 71] width 367 height 74
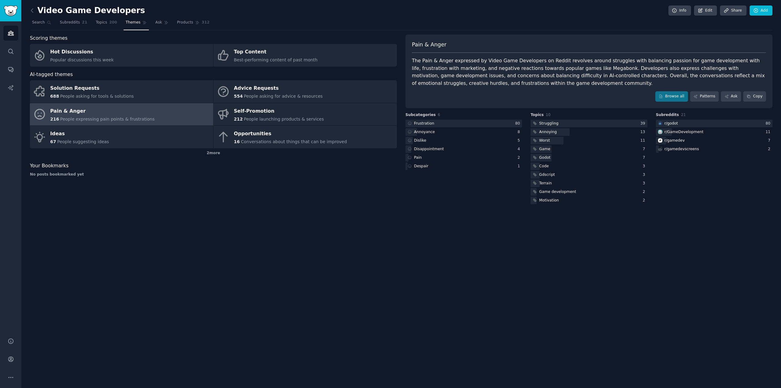
click at [413, 42] on span "Pain & Anger" at bounding box center [429, 45] width 34 height 8
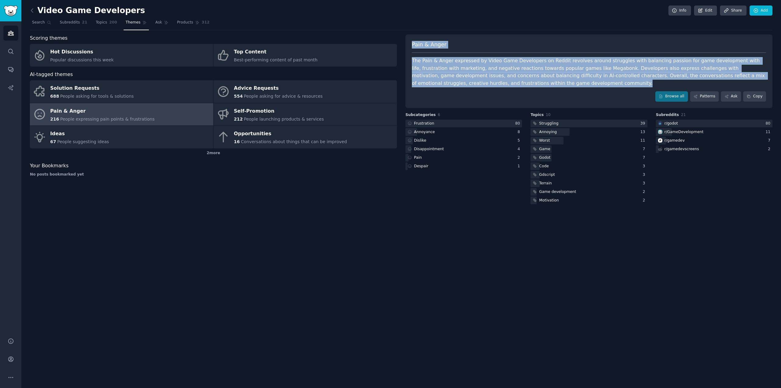
drag, startPoint x: 412, startPoint y: 42, endPoint x: 512, endPoint y: 93, distance: 111.8
click at [511, 93] on div "Pain & Anger The Pain & Anger expressed by Video Game Developers on Reddit revo…" at bounding box center [589, 71] width 367 height 74
click at [512, 93] on div "Browse all Patterns Ask Copy" at bounding box center [589, 96] width 354 height 10
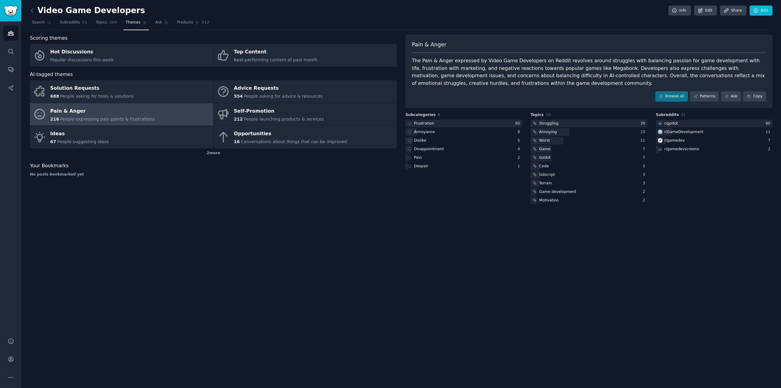
click at [509, 86] on div "The Pain & Anger expressed by Video Game Developers on Reddit revolves around s…" at bounding box center [589, 72] width 354 height 30
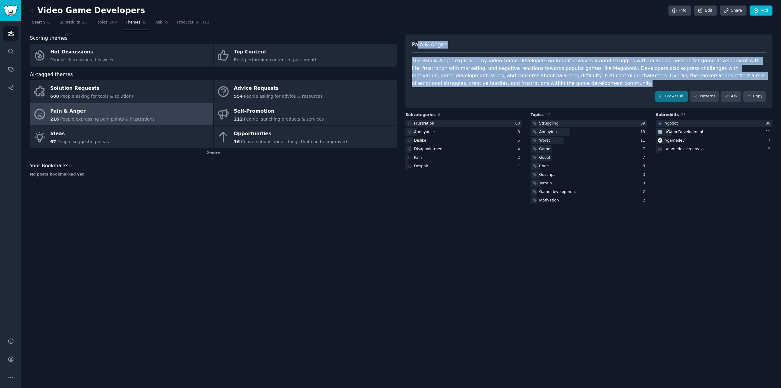
drag, startPoint x: 464, startPoint y: 68, endPoint x: 417, endPoint y: 39, distance: 54.4
click at [417, 39] on div "Pain & Anger The Pain & Anger expressed by Video Game Developers on Reddit revo…" at bounding box center [589, 71] width 367 height 74
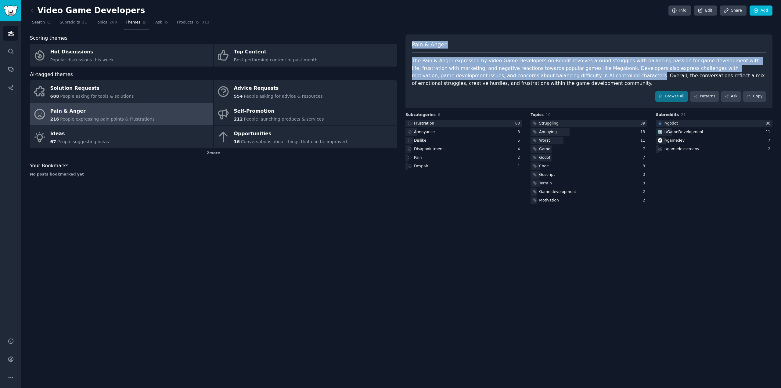
drag, startPoint x: 417, startPoint y: 39, endPoint x: 527, endPoint y: 78, distance: 117.7
click at [527, 78] on div "Pain & Anger The Pain & Anger expressed by Video Game Developers on Reddit revo…" at bounding box center [589, 71] width 367 height 74
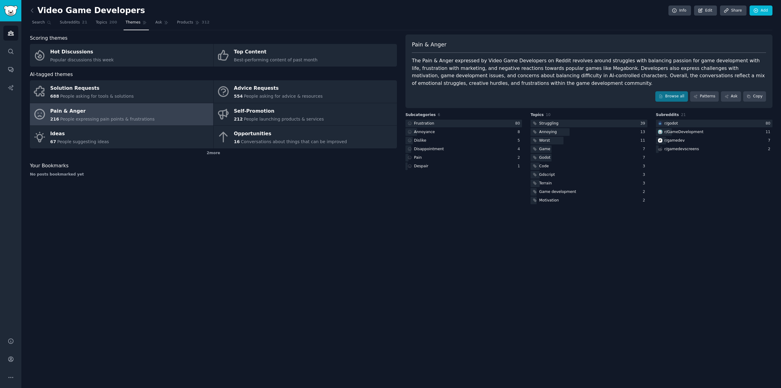
drag, startPoint x: 527, startPoint y: 86, endPoint x: 520, endPoint y: 84, distance: 7.6
click at [520, 84] on div "The Pain & Anger expressed by Video Game Developers on Reddit revolves around s…" at bounding box center [589, 72] width 354 height 30
click at [513, 86] on div "The Pain & Anger expressed by Video Game Developers on Reddit revolves around s…" at bounding box center [589, 72] width 354 height 30
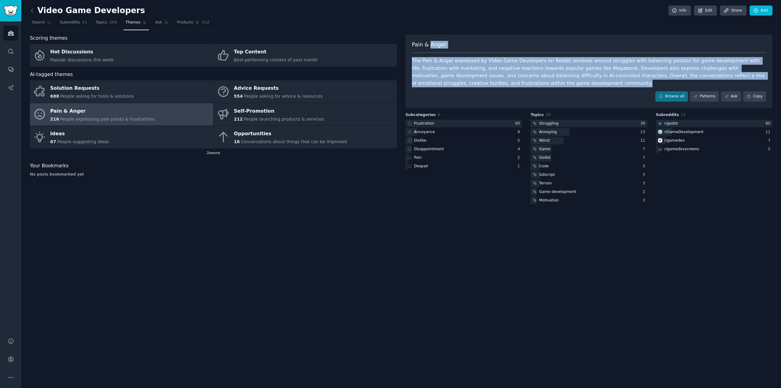
drag, startPoint x: 513, startPoint y: 86, endPoint x: 426, endPoint y: 47, distance: 95.2
click at [433, 52] on div "Pain & Anger The Pain & Anger expressed by Video Game Developers on Reddit revo…" at bounding box center [589, 71] width 367 height 74
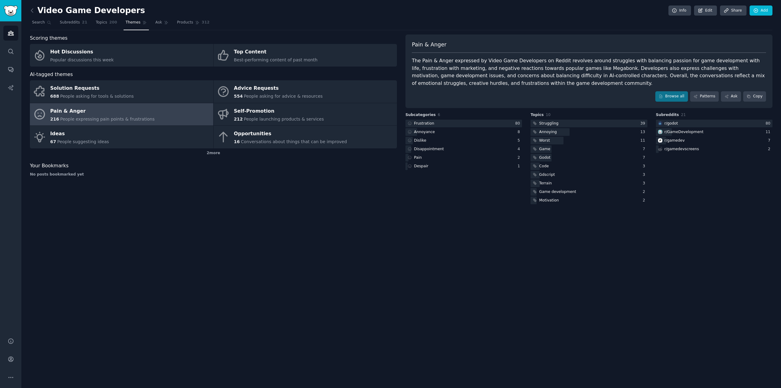
click at [414, 42] on span "Pain & Anger" at bounding box center [429, 45] width 34 height 8
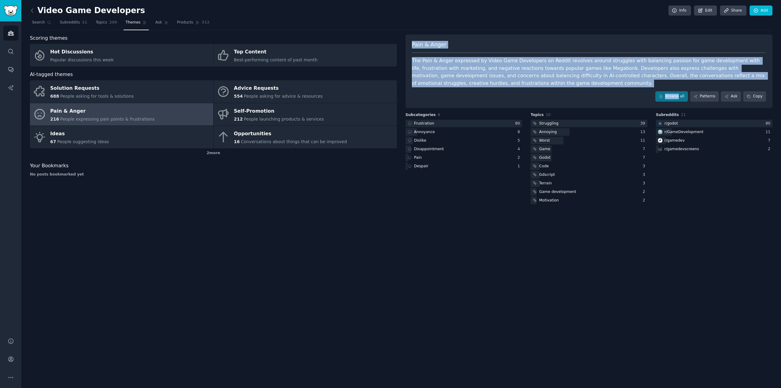
drag, startPoint x: 414, startPoint y: 42, endPoint x: 506, endPoint y: 91, distance: 103.9
click at [504, 91] on div "Pain & Anger The Pain & Anger expressed by Video Game Developers on Reddit revo…" at bounding box center [589, 71] width 367 height 74
click at [506, 91] on div "Browse all Patterns Ask Copy" at bounding box center [589, 96] width 354 height 10
drag
click at [425, 49] on div "Pain & Anger The Pain & Anger expressed by Video Game Developers on Reddit revo…" at bounding box center [589, 71] width 367 height 74
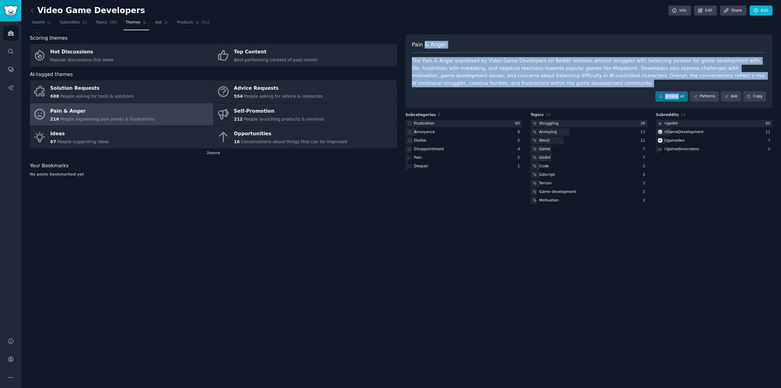
click at [425, 49] on div "Pain & Anger" at bounding box center [589, 47] width 354 height 12
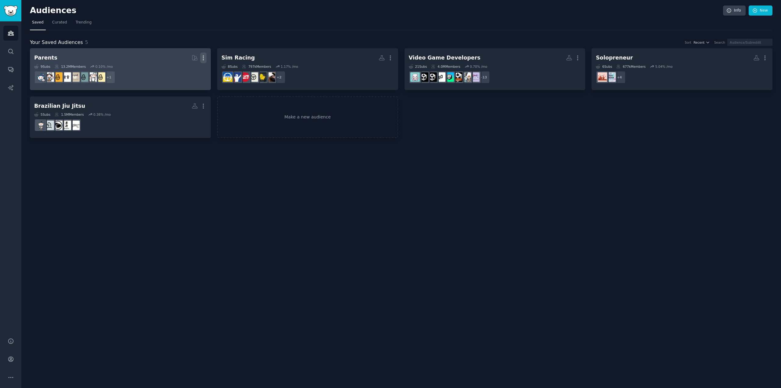
click at [204, 58] on icon "button" at bounding box center [203, 58] width 6 height 6
click at [183, 70] on p "Delete" at bounding box center [187, 70] width 14 height 6
